Goal: Find contact information: Obtain details needed to contact an individual or organization

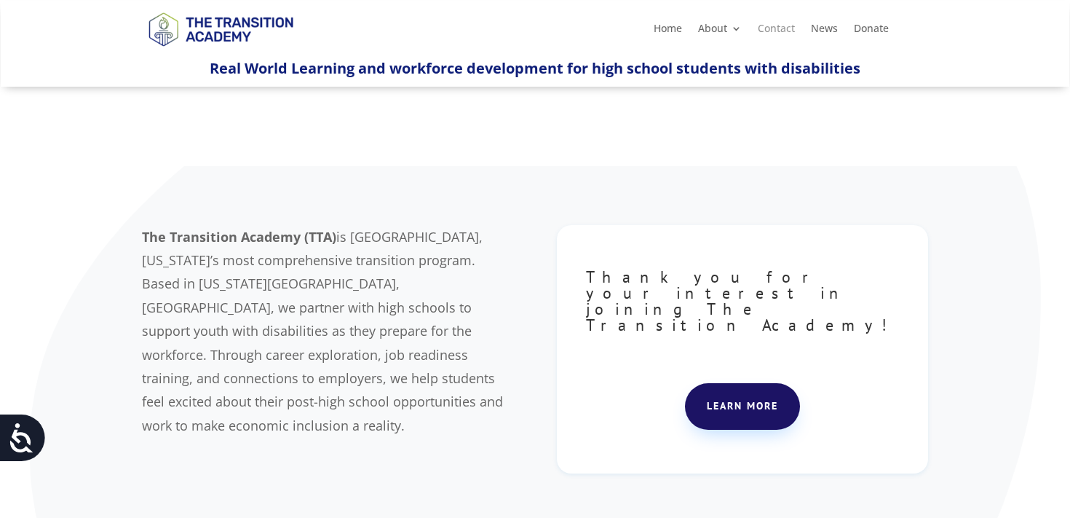
click at [775, 32] on link "Contact" at bounding box center [776, 31] width 37 height 16
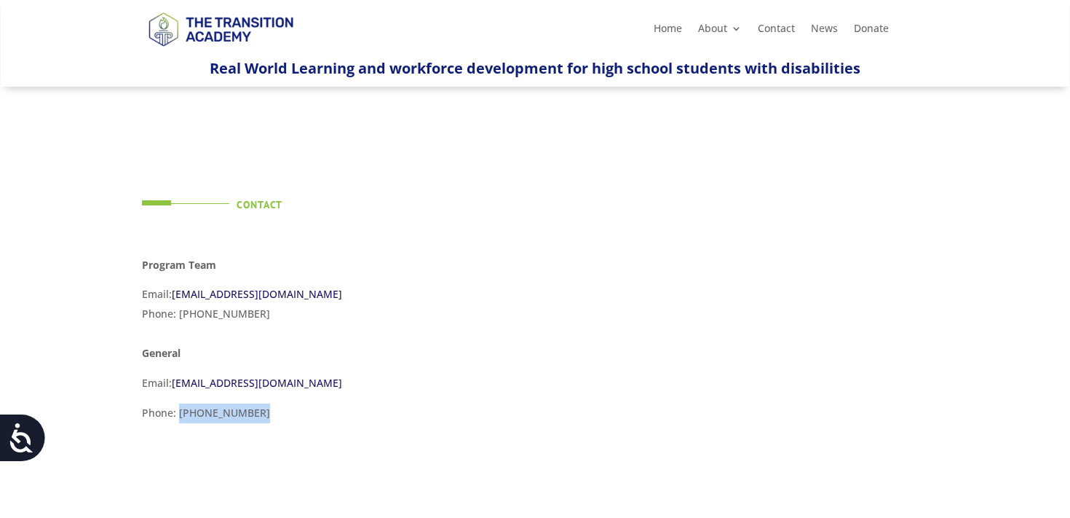
drag, startPoint x: 258, startPoint y: 411, endPoint x: 178, endPoint y: 413, distance: 80.9
click at [177, 413] on p "Phone: (816) 837-0744" at bounding box center [327, 418] width 371 height 30
copy p "(816) 837-0744"
